Goal: Information Seeking & Learning: Understand process/instructions

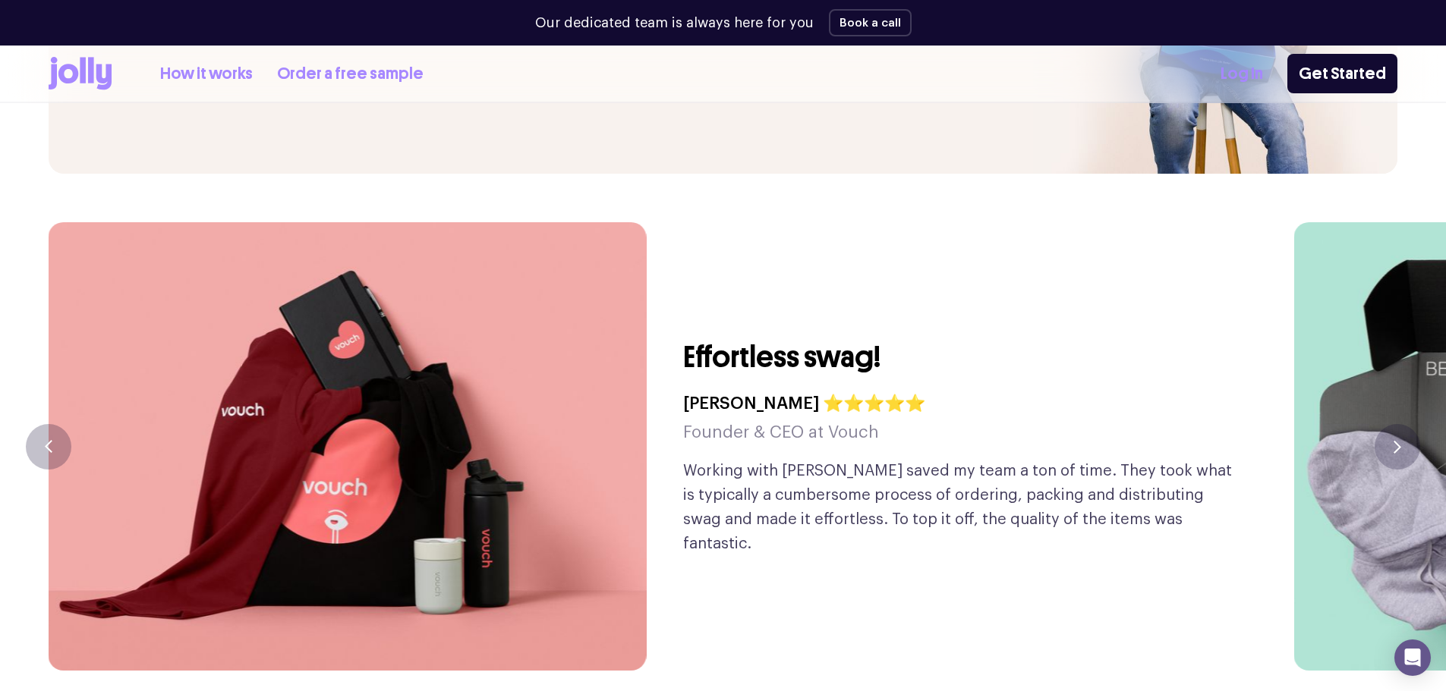
scroll to position [3643, 0]
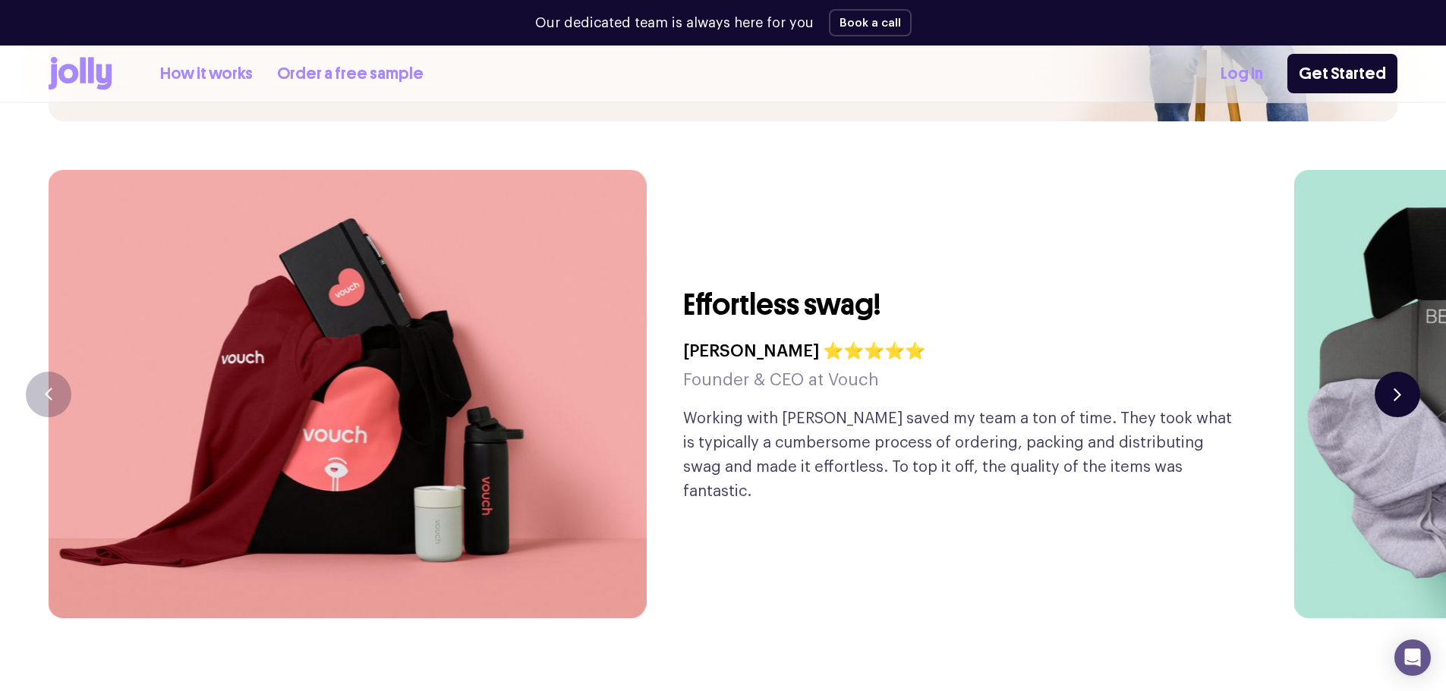
click at [1403, 372] on button "button" at bounding box center [1398, 395] width 46 height 46
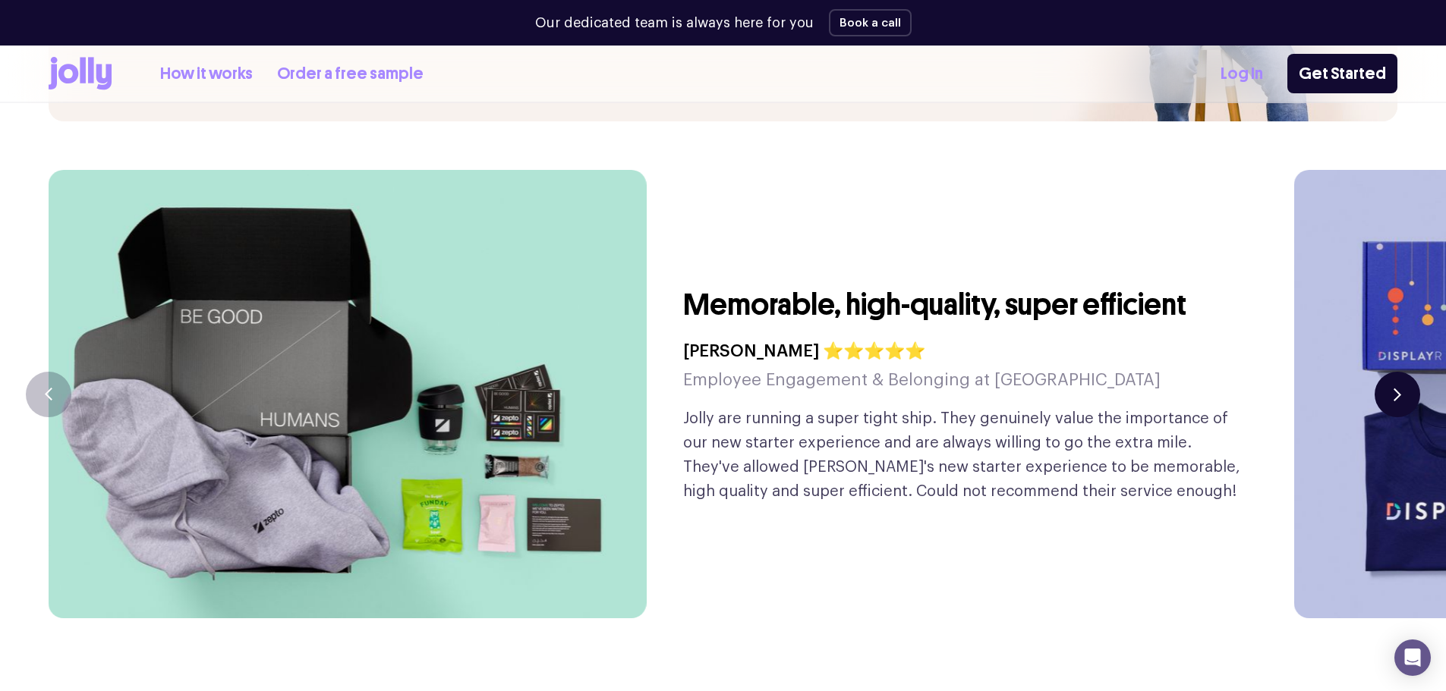
click at [1403, 372] on button "button" at bounding box center [1398, 395] width 46 height 46
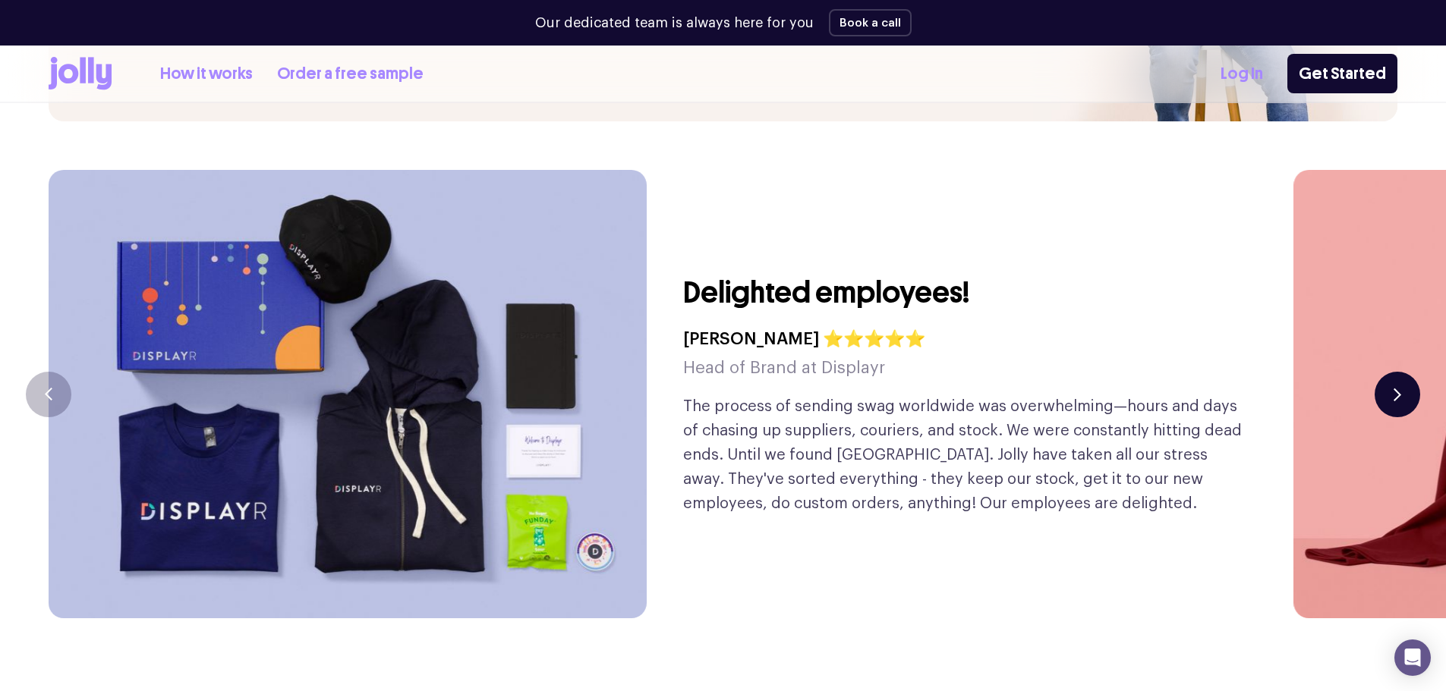
click at [1403, 372] on button "button" at bounding box center [1398, 395] width 46 height 46
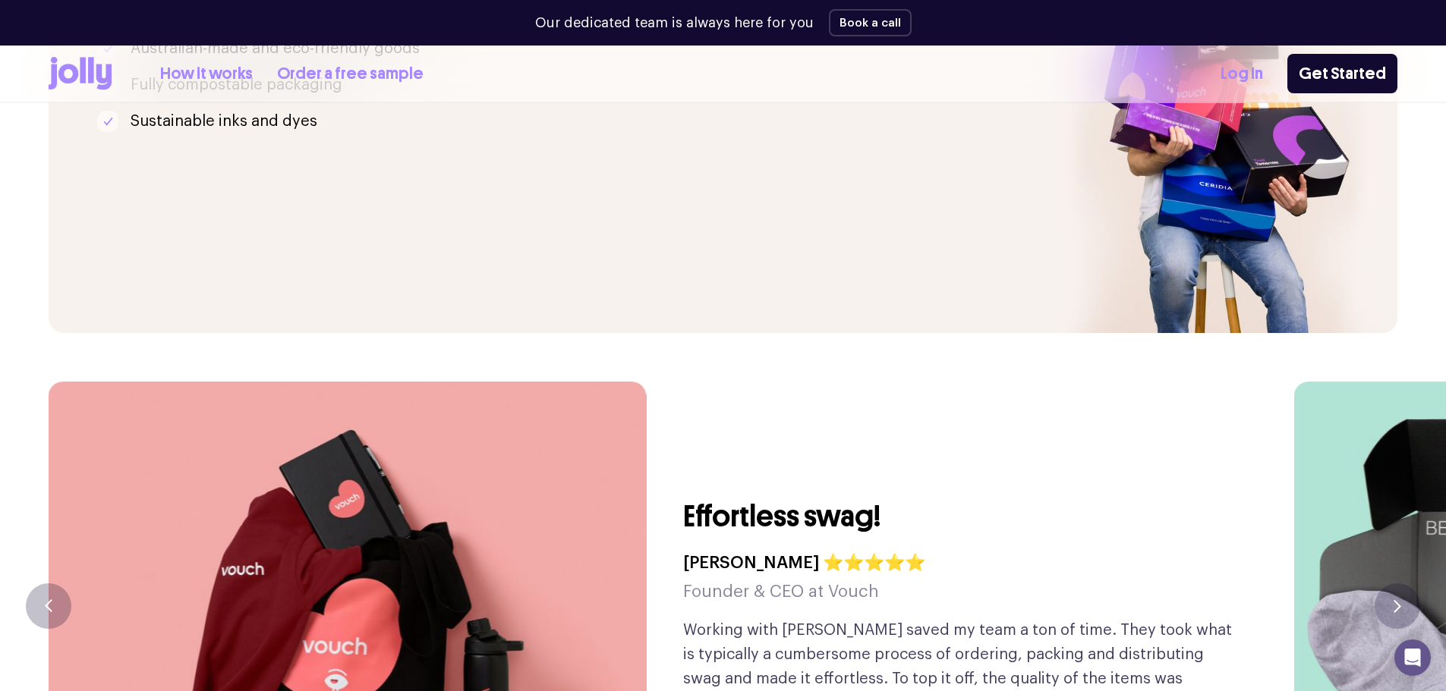
scroll to position [3322, 0]
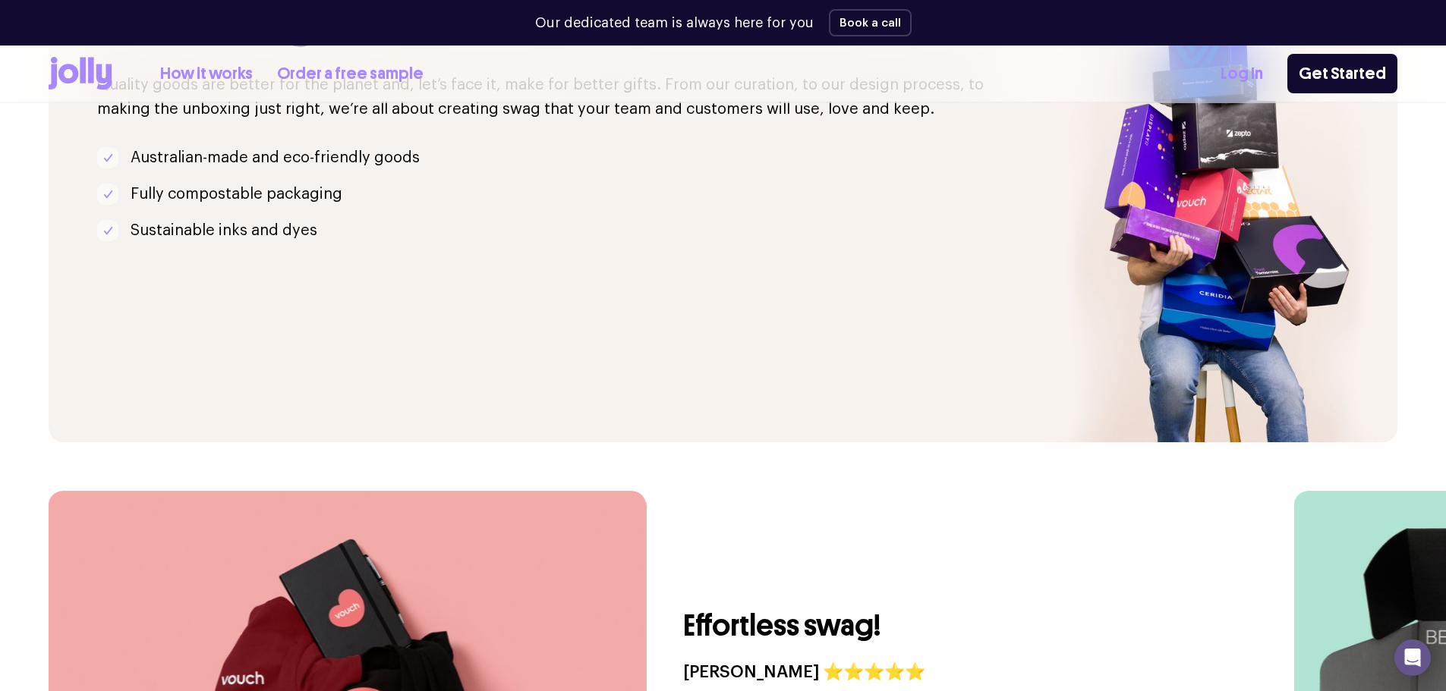
click at [235, 78] on link "How it works" at bounding box center [206, 73] width 93 height 25
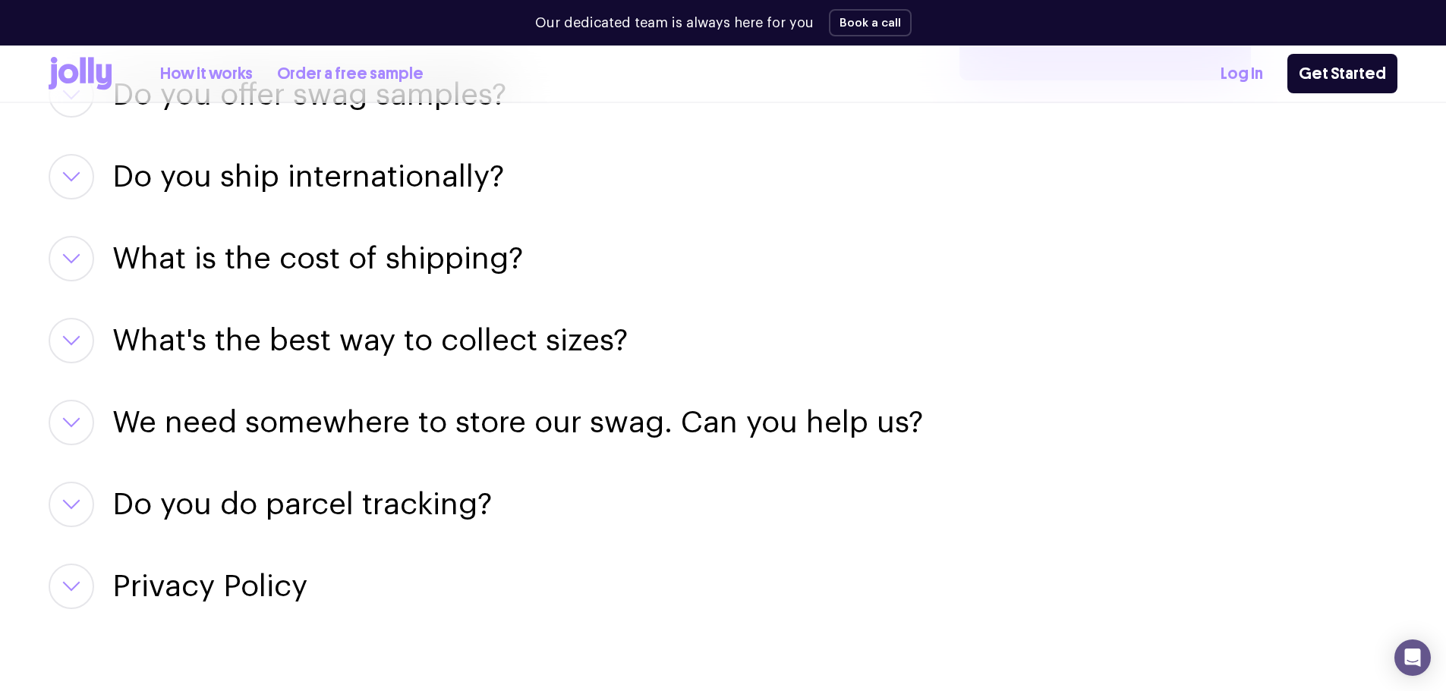
scroll to position [2201, 0]
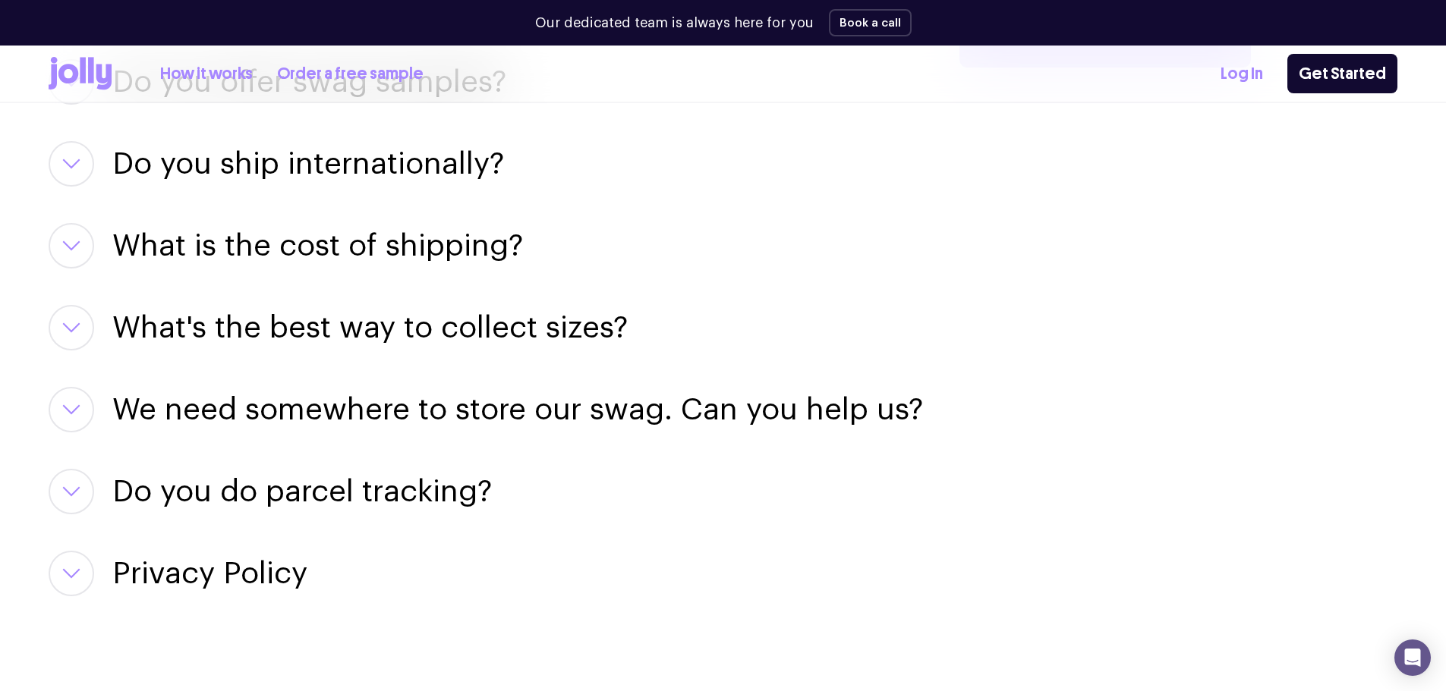
click at [417, 263] on h3 "What is the cost of shipping?" at bounding box center [317, 246] width 411 height 46
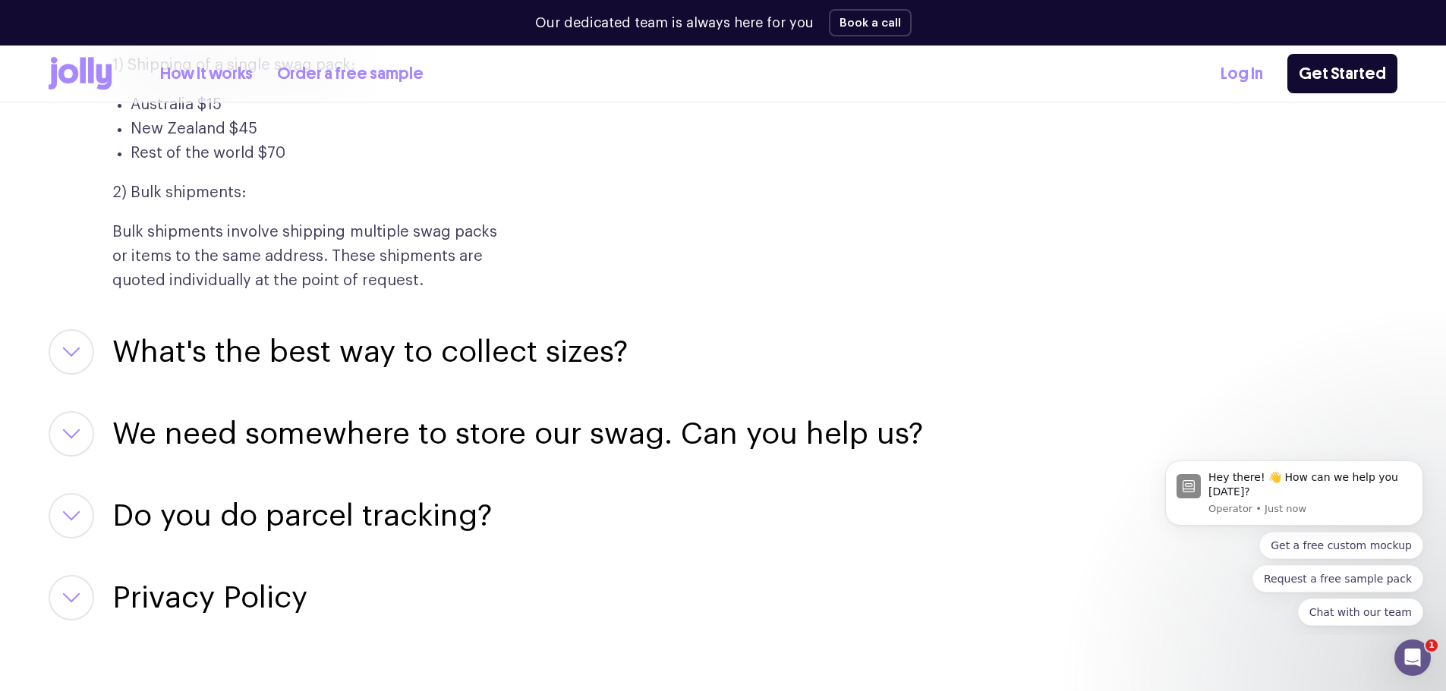
scroll to position [2429, 0]
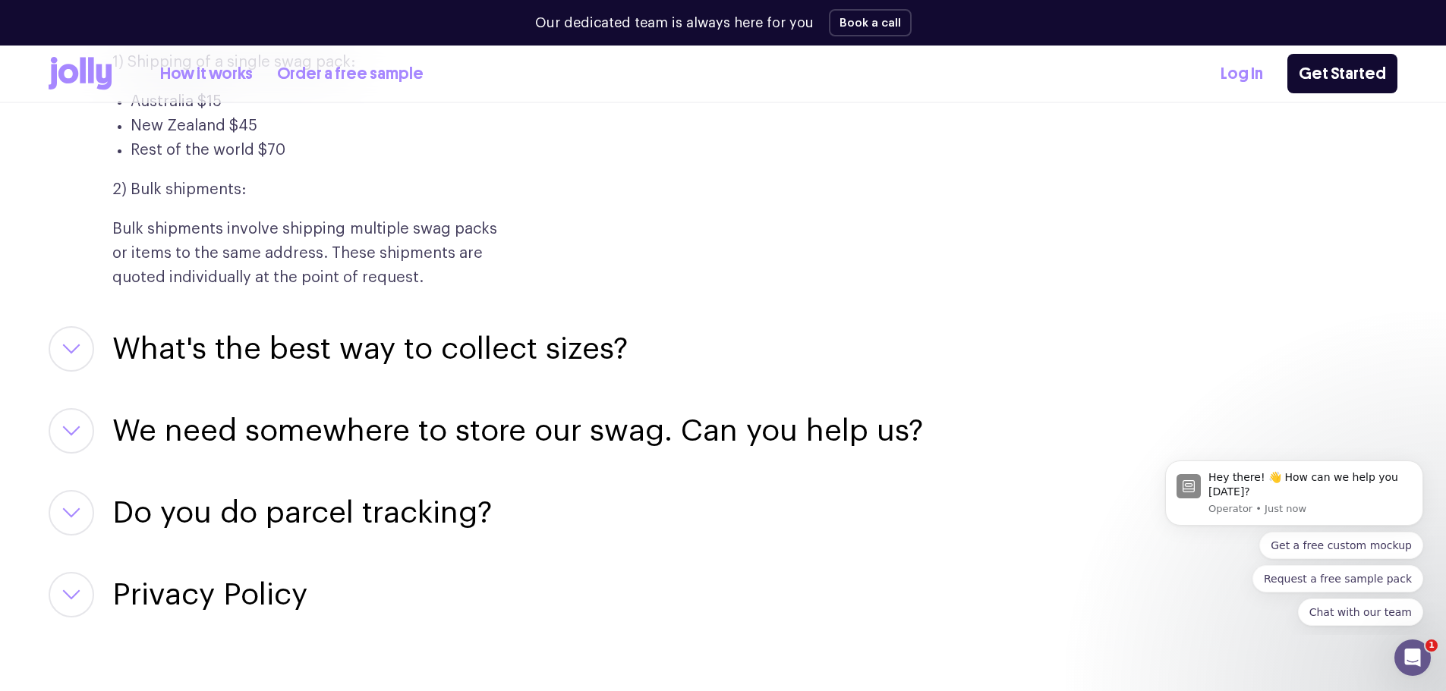
click at [547, 352] on h3 "What's the best way to collect sizes?" at bounding box center [369, 349] width 515 height 46
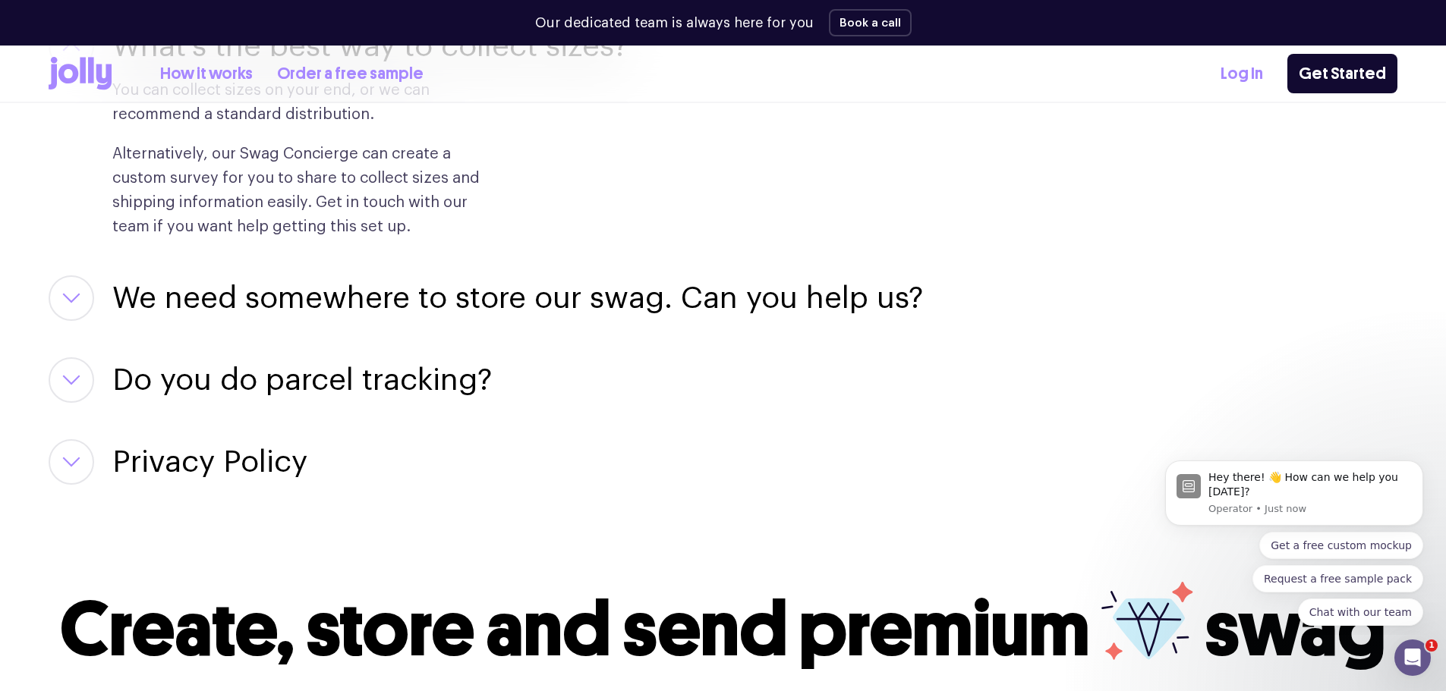
scroll to position [2732, 0]
click at [552, 311] on h3 "We need somewhere to store our swag. Can you help us?" at bounding box center [517, 298] width 811 height 46
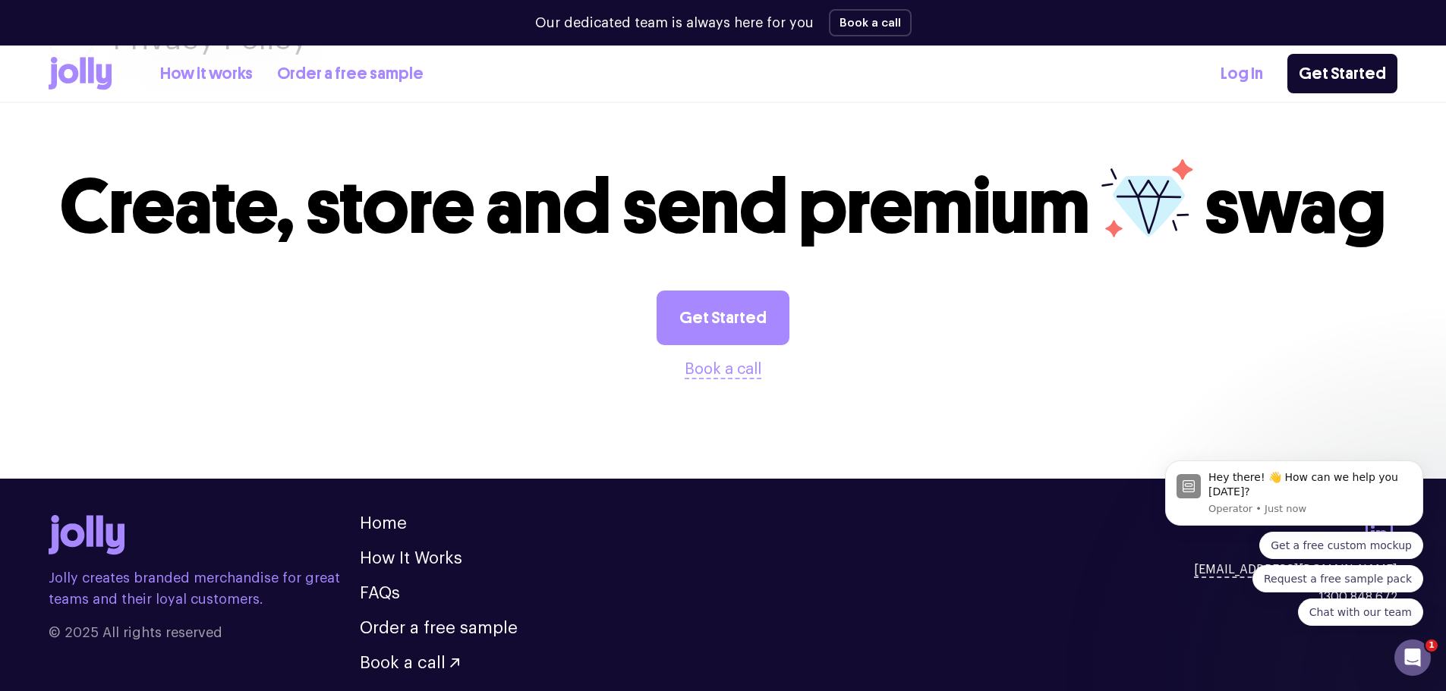
scroll to position [3258, 0]
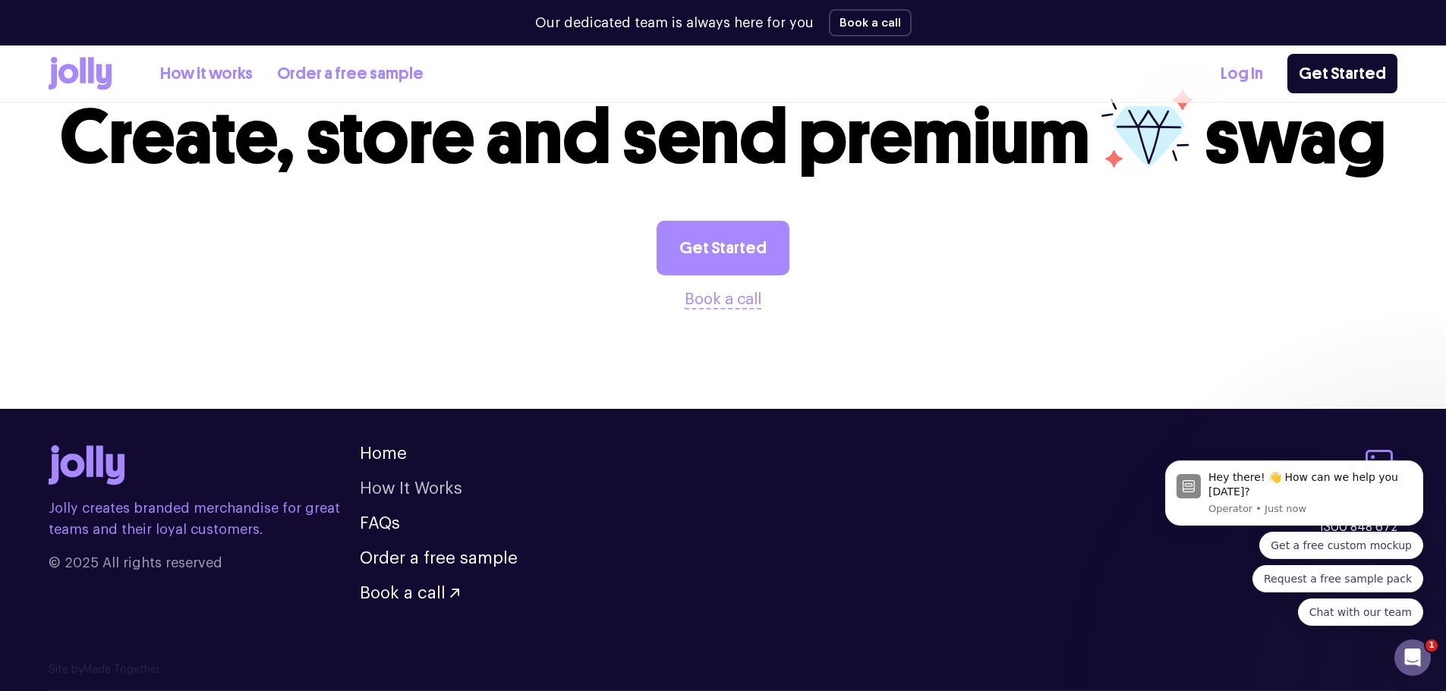
click at [389, 493] on link "How It Works" at bounding box center [411, 488] width 102 height 17
